Goal: Transaction & Acquisition: Book appointment/travel/reservation

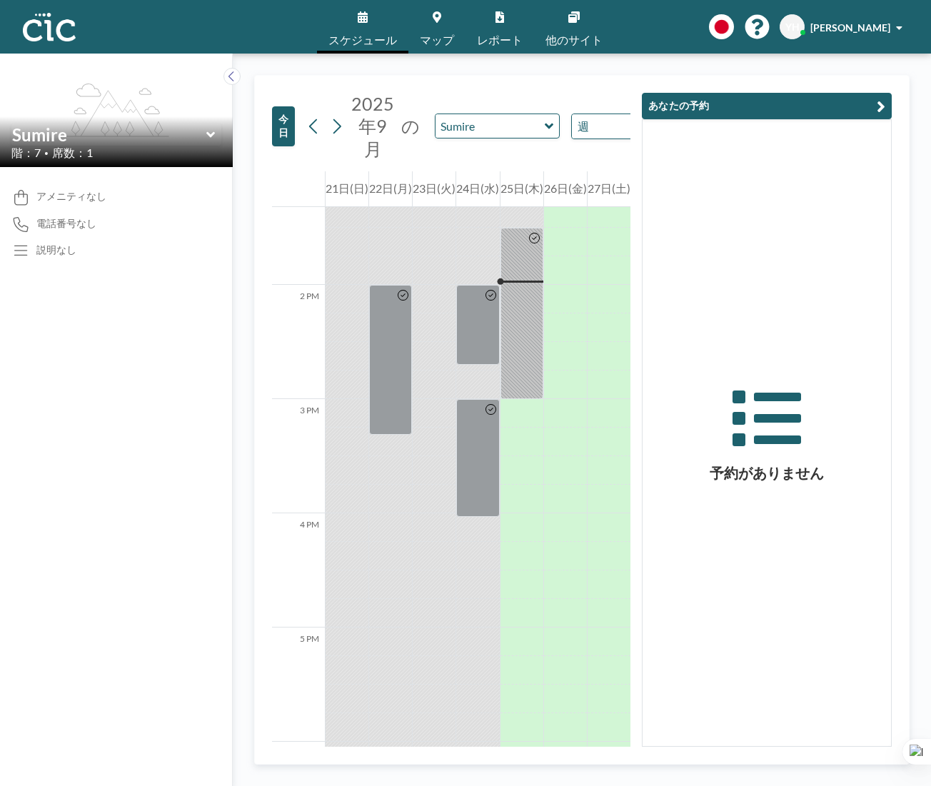
scroll to position [1542, 0]
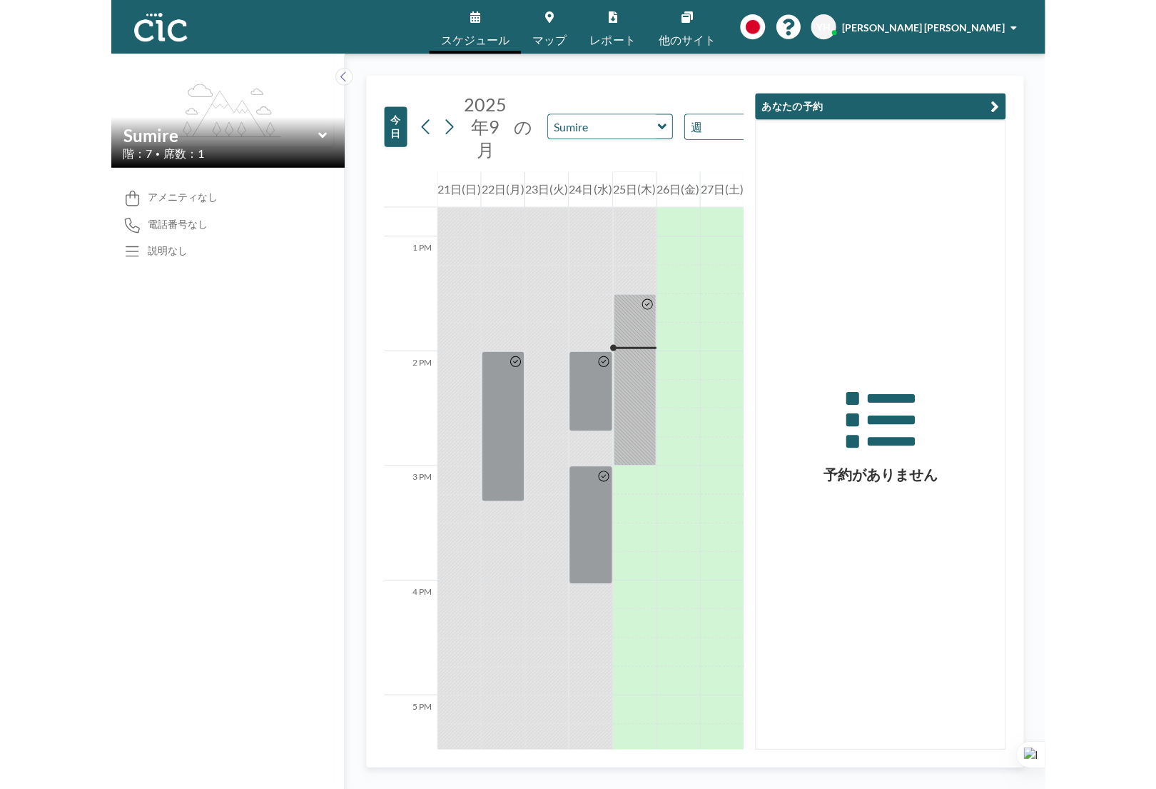
scroll to position [1542, 0]
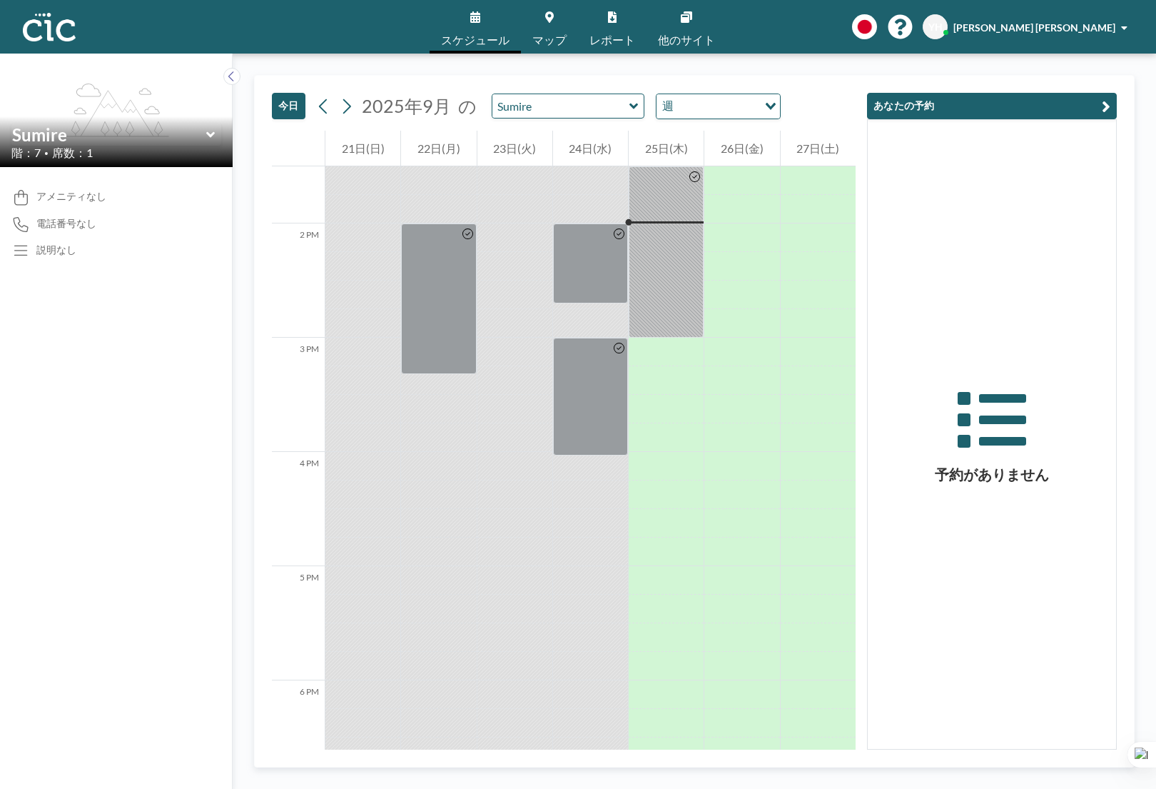
click at [615, 119] on div "[DATE] [DATE] の Sumire 週 Loading..." at bounding box center [526, 106] width 509 height 26
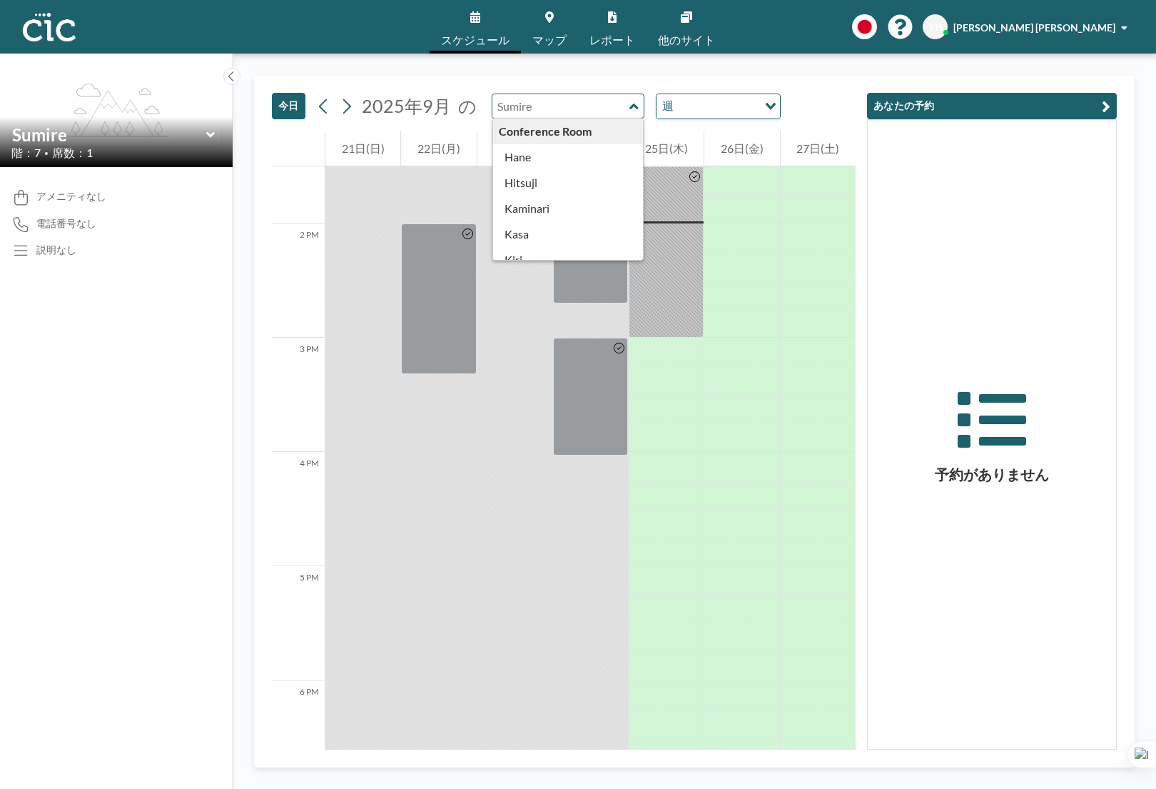
click at [617, 108] on input "text" at bounding box center [561, 106] width 137 height 24
type input "Hane"
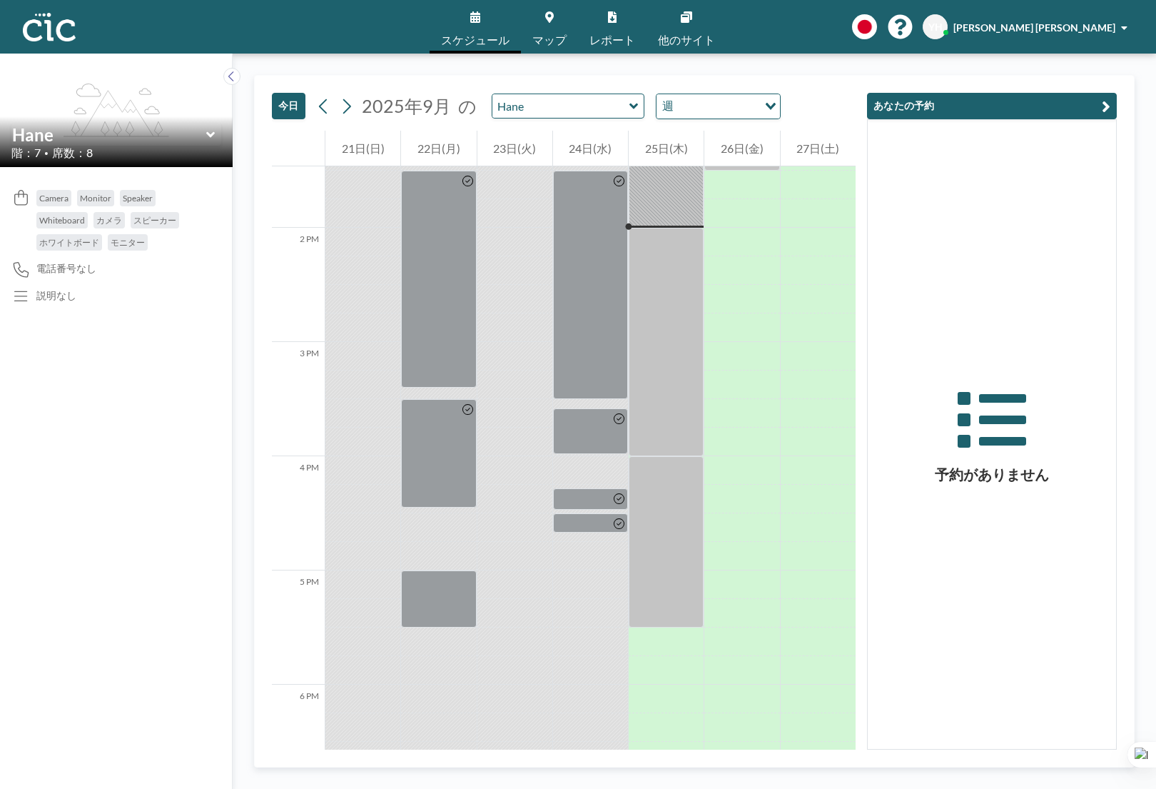
scroll to position [1542, 0]
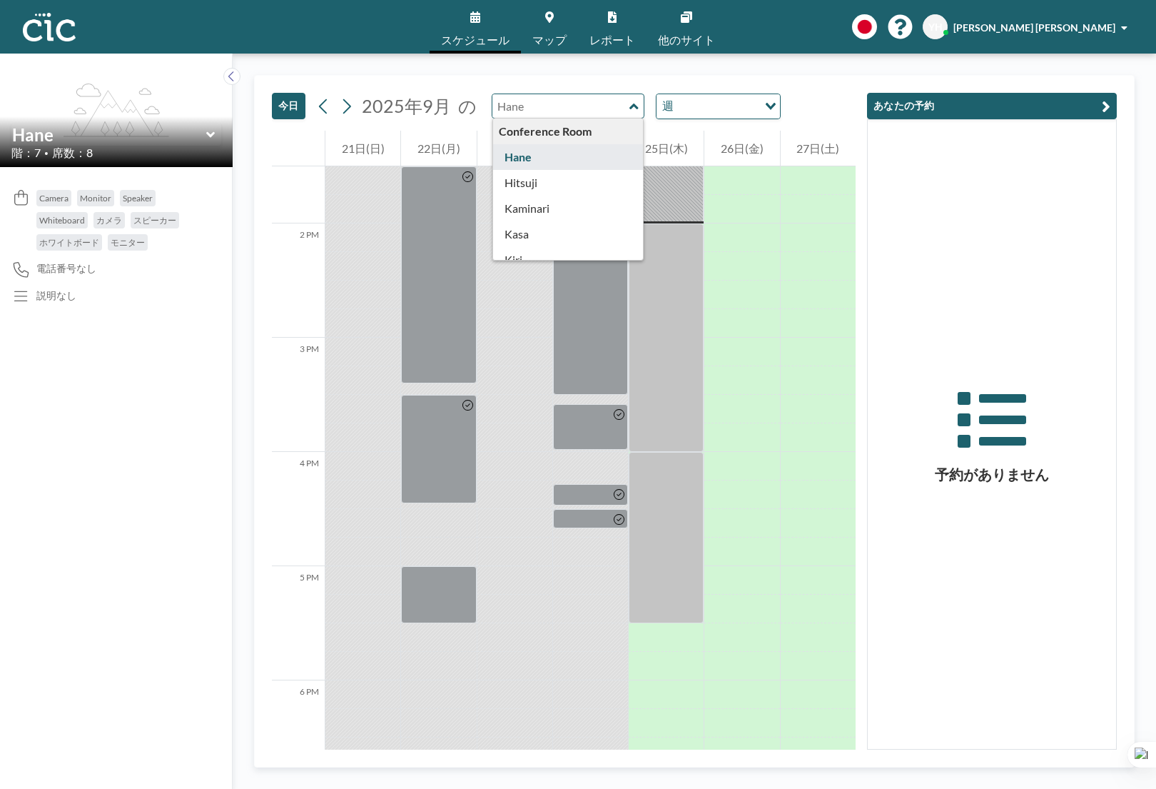
click at [575, 105] on input "text" at bounding box center [561, 106] width 137 height 24
type input "Hitsuji"
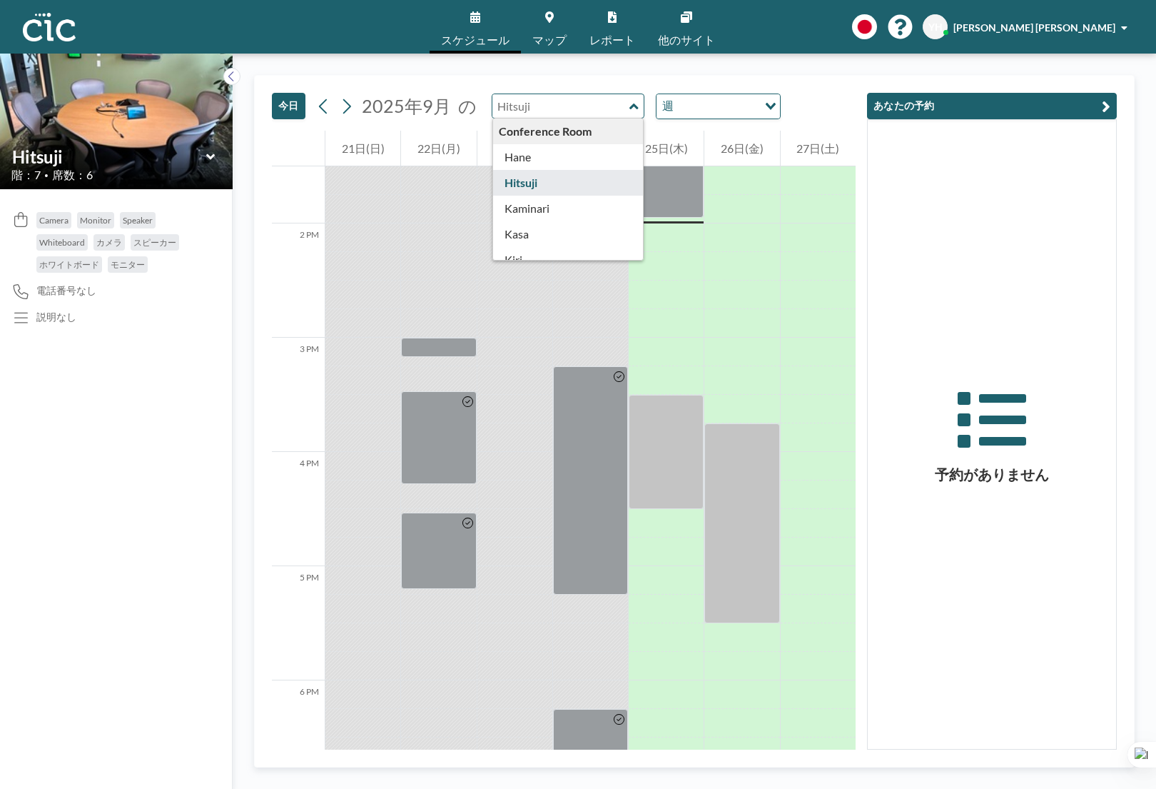
click at [593, 111] on input "text" at bounding box center [561, 106] width 137 height 24
type input "Kaminari"
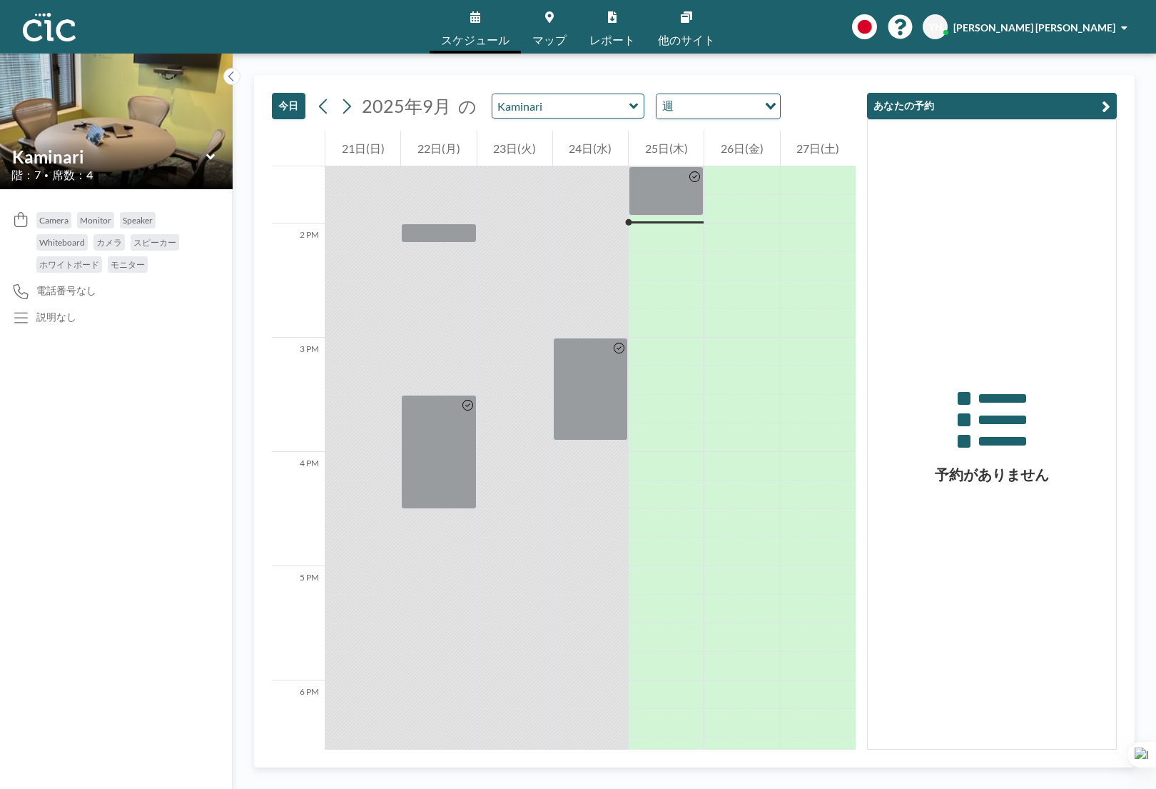
click at [622, 115] on div "Kaminari" at bounding box center [568, 106] width 153 height 25
click at [630, 102] on icon at bounding box center [634, 106] width 9 height 14
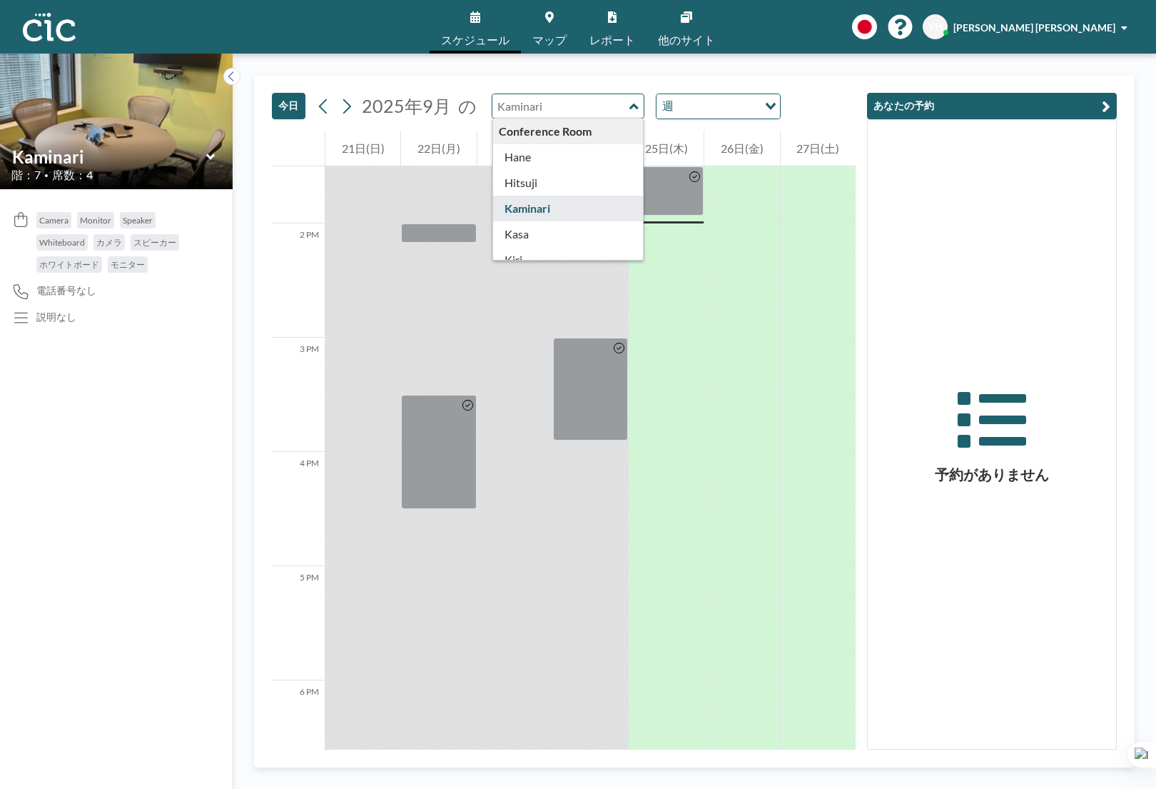
click at [628, 76] on div "[DATE] [DATE] の Conference Room [PERSON_NAME] Kaminari [PERSON_NAME] [PERSON_NA…" at bounding box center [564, 103] width 584 height 55
click at [658, 353] on div at bounding box center [666, 352] width 75 height 29
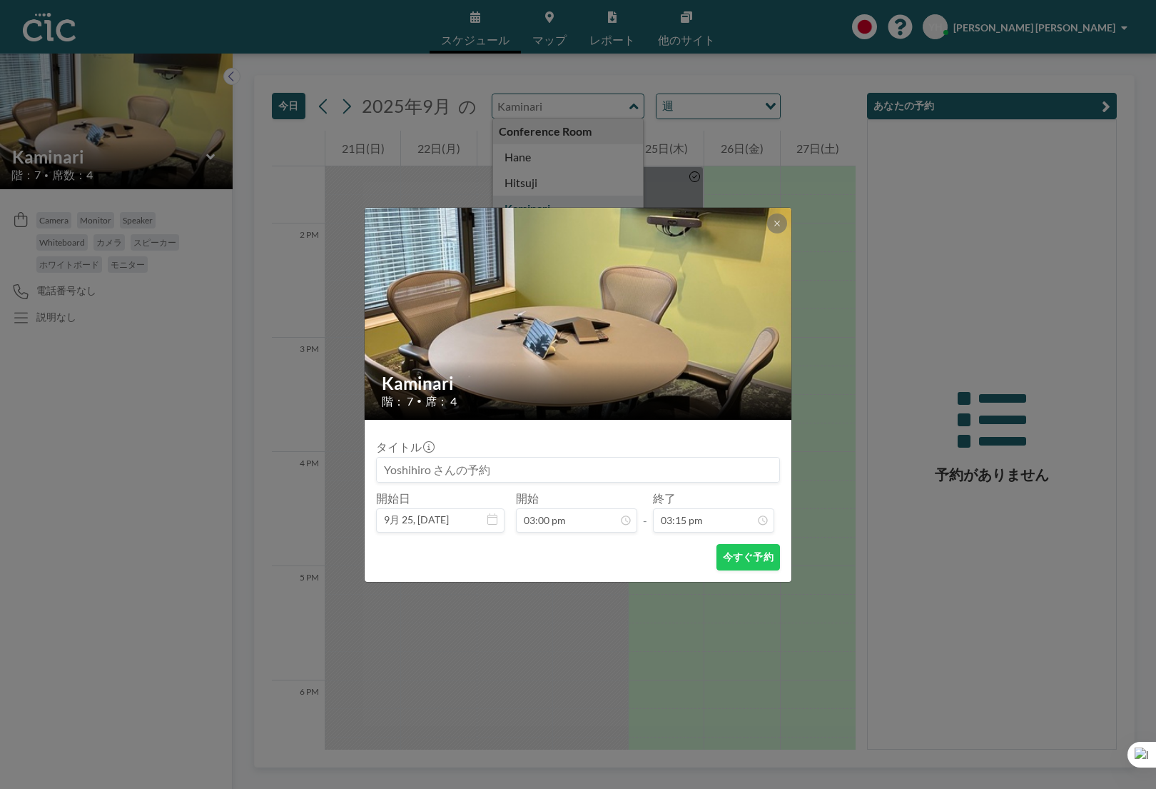
scroll to position [1550, 0]
click at [783, 221] on button at bounding box center [777, 223] width 20 height 20
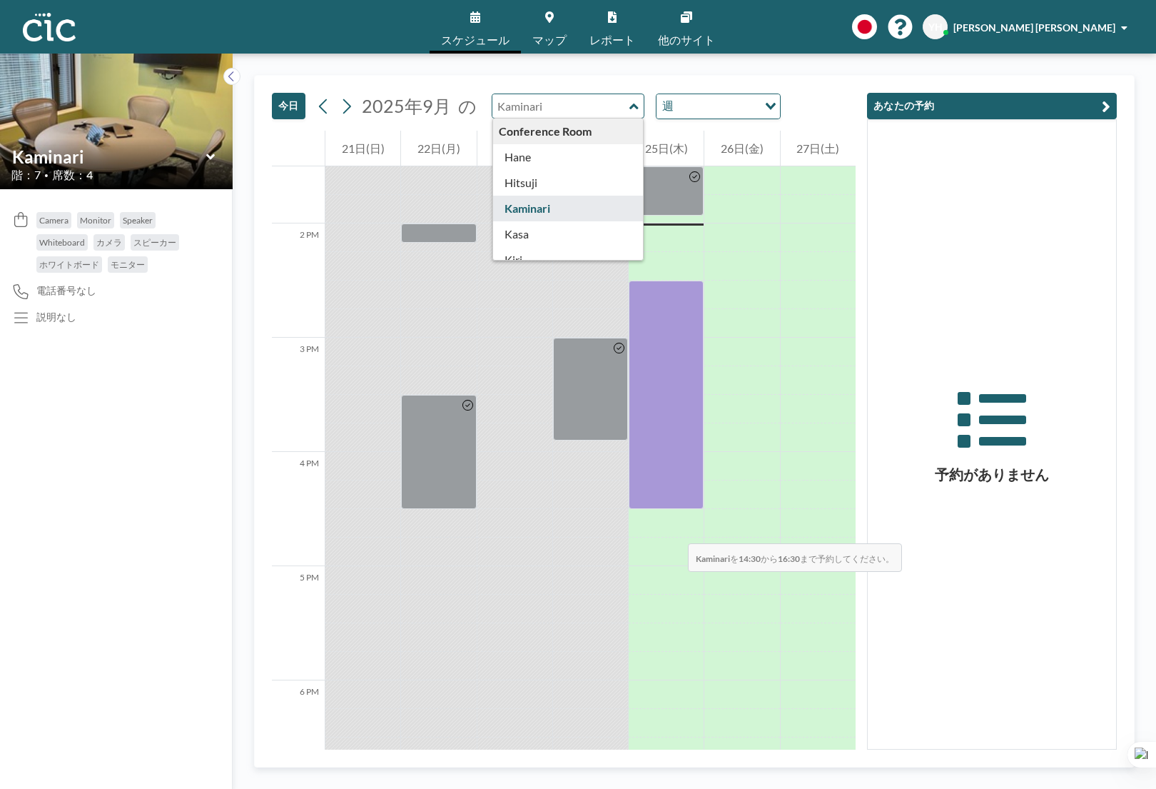
drag, startPoint x: 659, startPoint y: 303, endPoint x: 674, endPoint y: 528, distance: 225.3
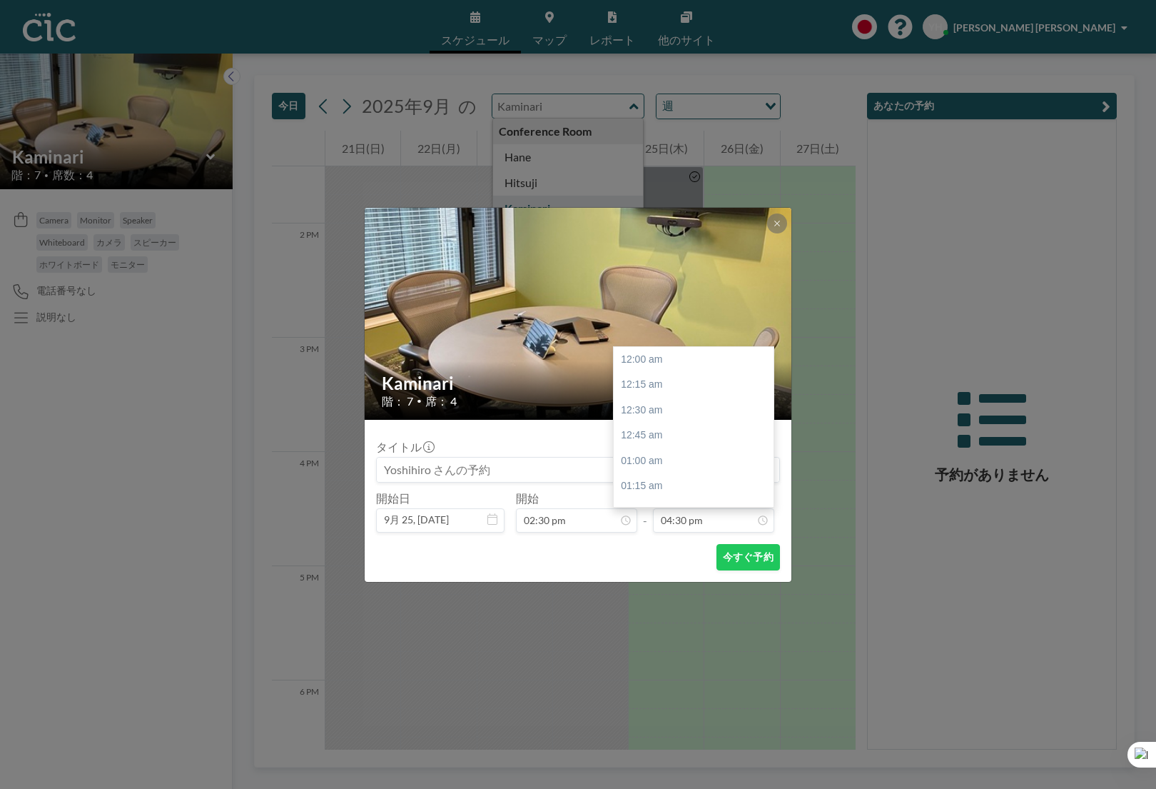
scroll to position [1677, 0]
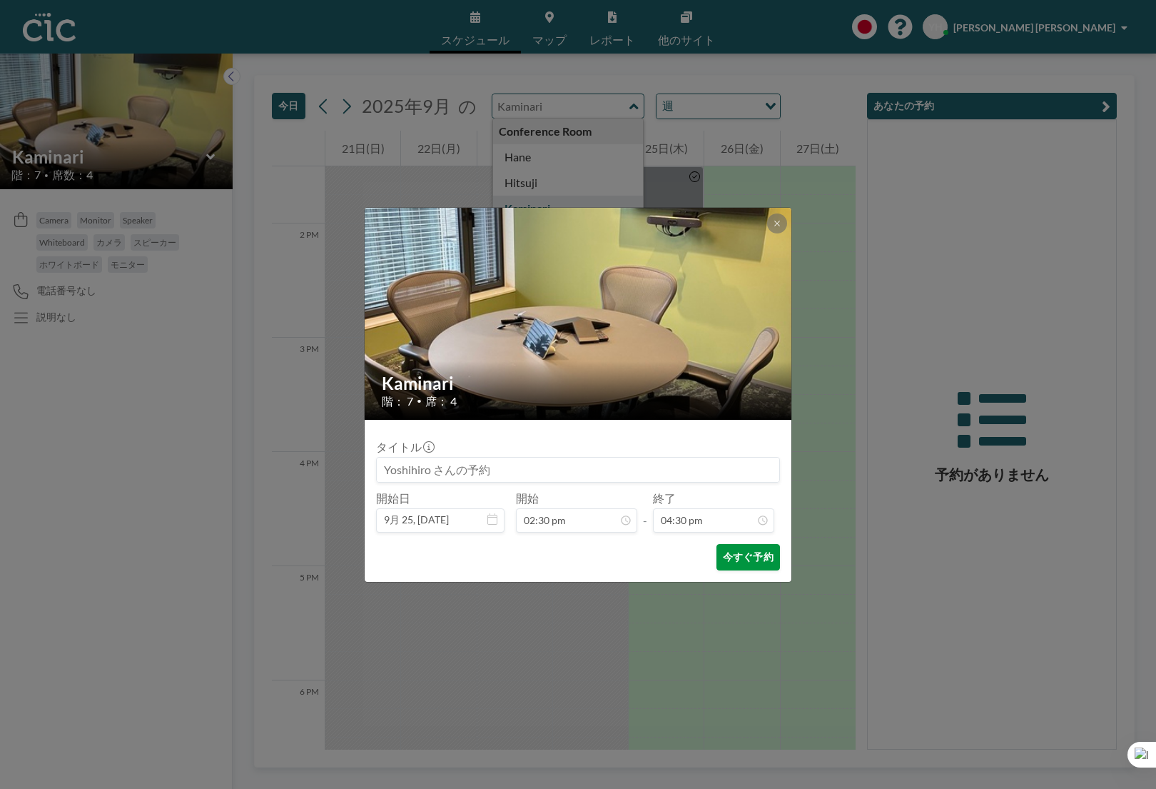
click at [762, 565] on button "今すぐ予約" at bounding box center [749, 557] width 64 height 26
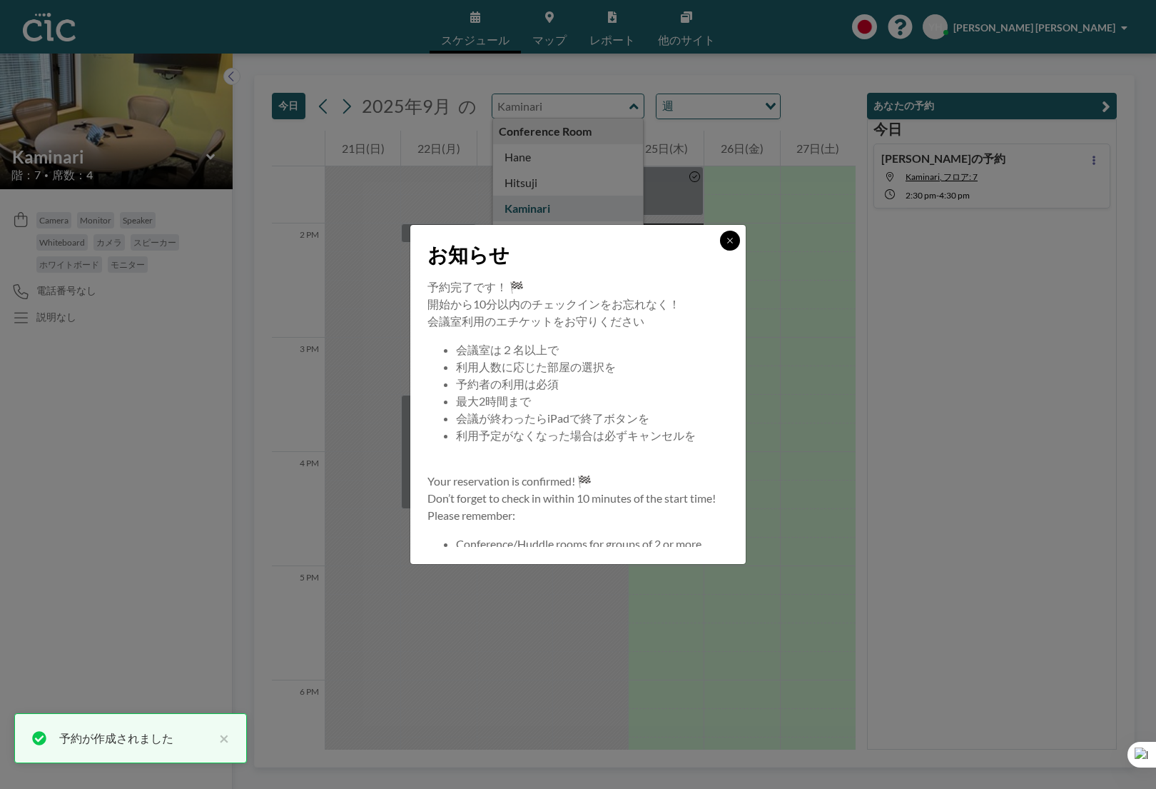
click at [731, 235] on button at bounding box center [730, 241] width 20 height 20
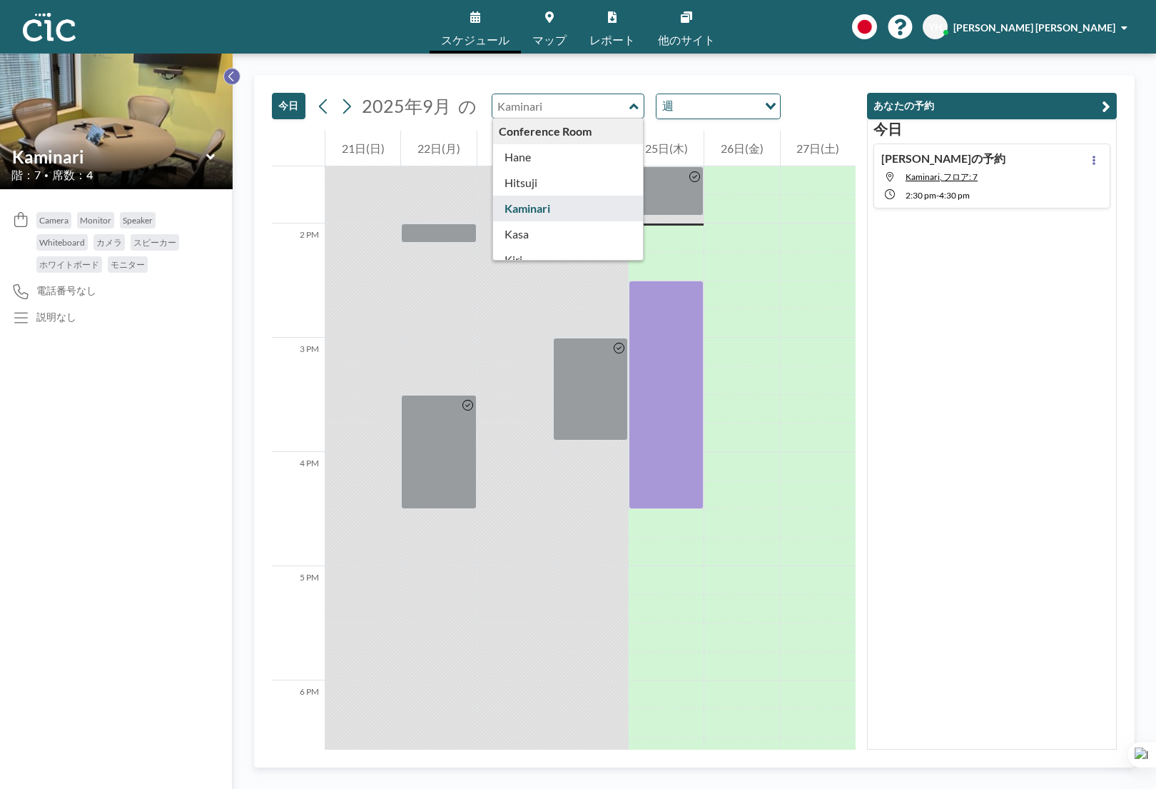
click at [235, 73] on icon at bounding box center [231, 76] width 9 height 14
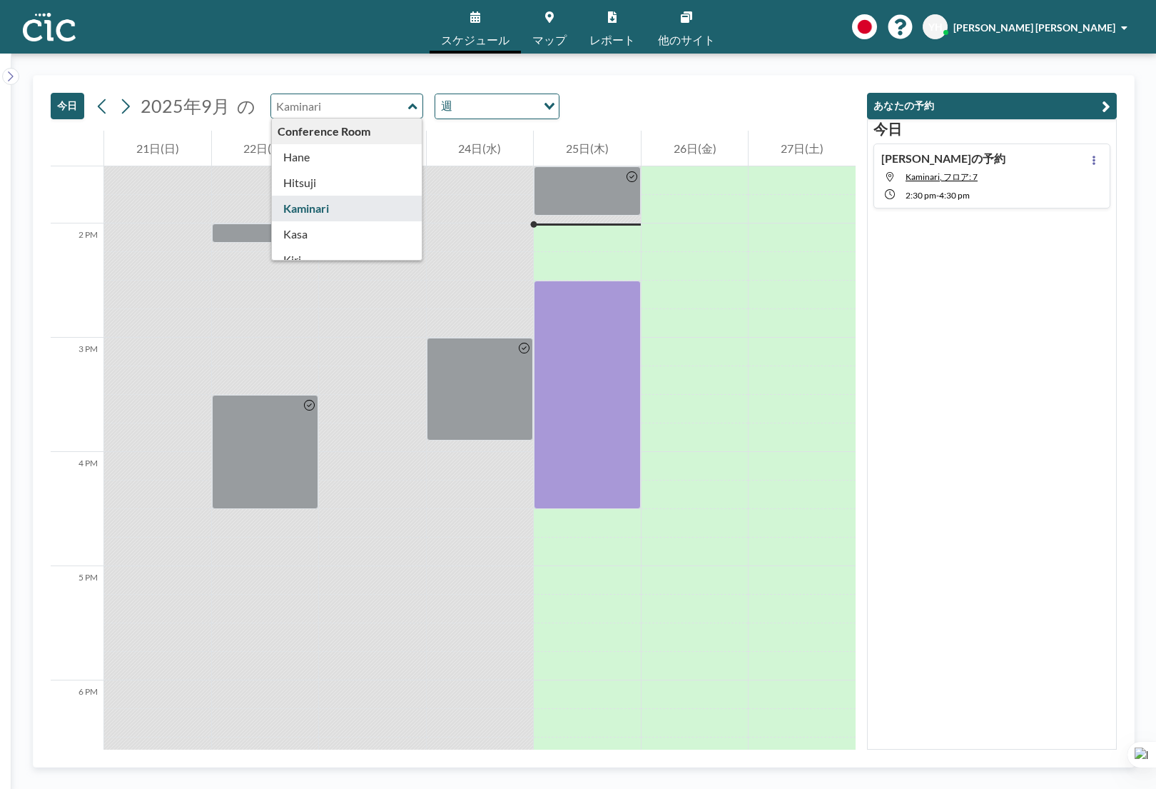
click at [717, 76] on div "[DATE] [DATE] の Conference Room [PERSON_NAME] Kaminari [PERSON_NAME] [PERSON_NA…" at bounding box center [453, 103] width 805 height 55
